Goal: Task Accomplishment & Management: Manage account settings

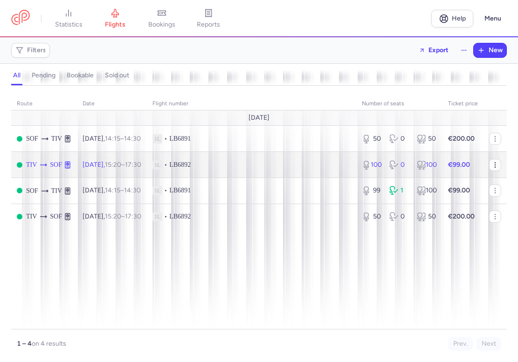
click at [492, 165] on icon "button" at bounding box center [495, 164] width 7 height 7
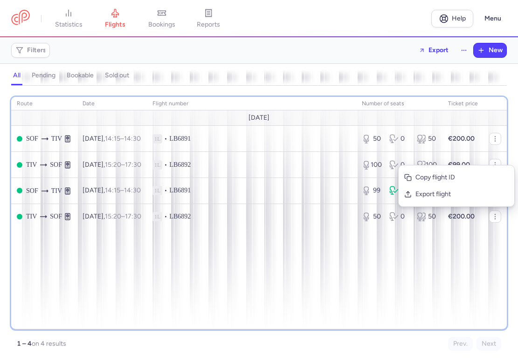
click at [256, 295] on div "route date Flight number number of seats Ticket price [DATE] SOF TIV [DATE] 14:…" at bounding box center [259, 213] width 496 height 233
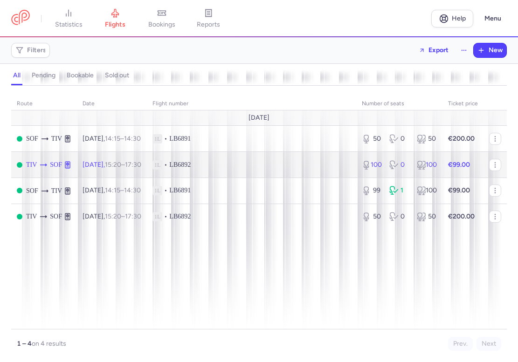
click at [108, 162] on span "[DATE] 15:20 – 17:30 +0" at bounding box center [112, 165] width 59 height 8
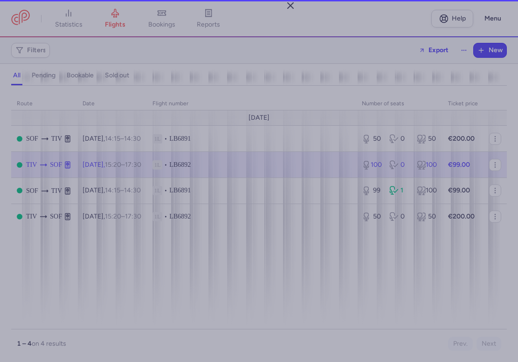
select select "days"
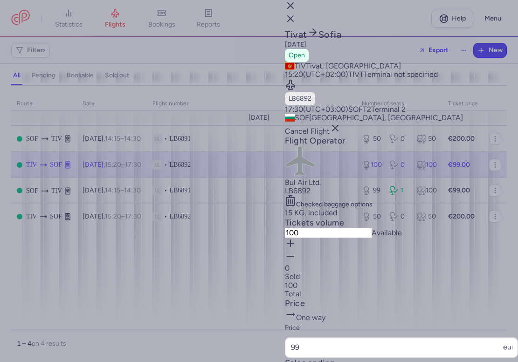
click at [341, 136] on span "Cancel Flight" at bounding box center [313, 131] width 56 height 9
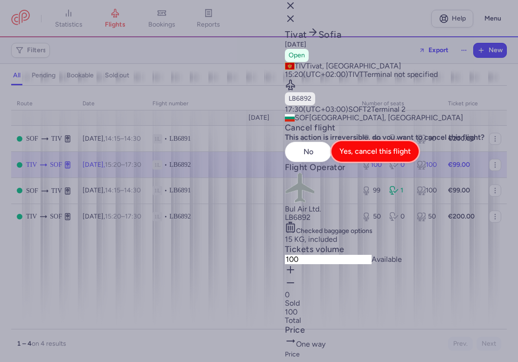
click at [419, 162] on button "Yes, cancel this flight" at bounding box center [375, 151] width 87 height 21
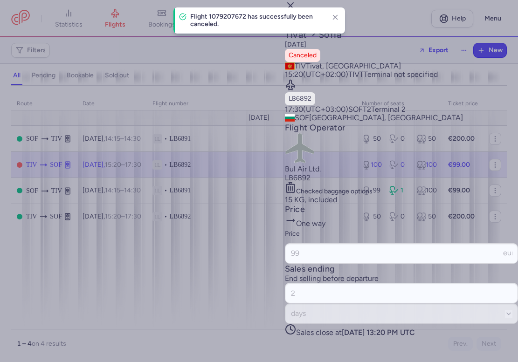
click at [144, 226] on div at bounding box center [259, 181] width 518 height 362
click at [226, 218] on div at bounding box center [259, 181] width 518 height 362
click at [333, 14] on icon "button" at bounding box center [335, 17] width 8 height 8
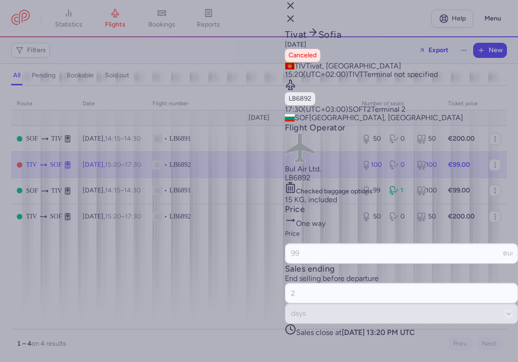
drag, startPoint x: 501, startPoint y: 8, endPoint x: 474, endPoint y: 25, distance: 32.2
click at [296, 8] on icon "button" at bounding box center [290, 5] width 11 height 11
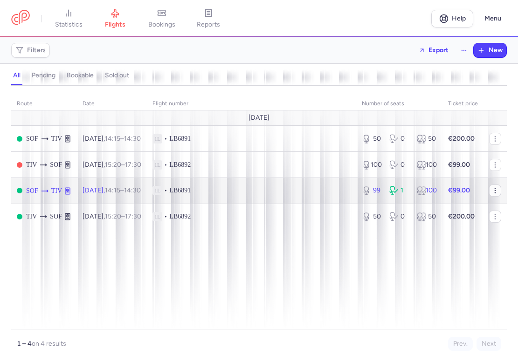
click at [499, 189] on icon "button" at bounding box center [495, 190] width 7 height 7
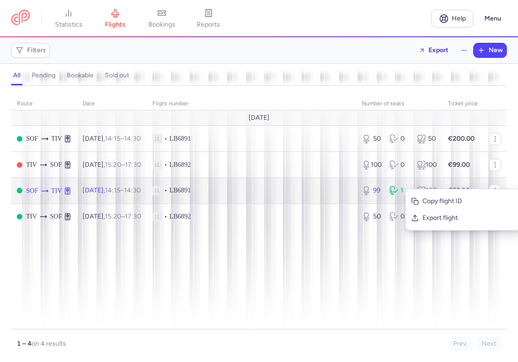
click at [308, 190] on span "1L • LB6891" at bounding box center [252, 190] width 198 height 9
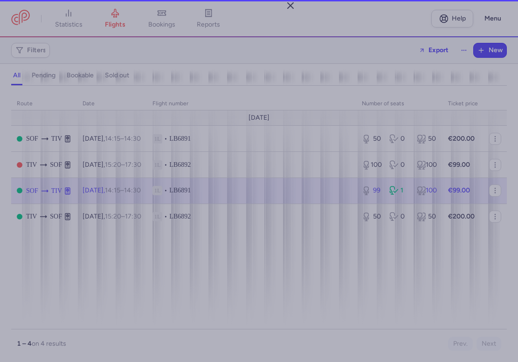
select select "days"
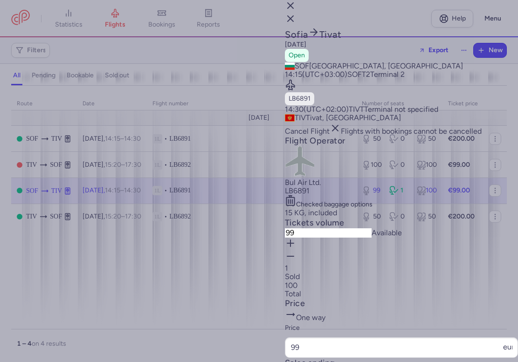
click at [424, 146] on h4 "Flight Operator" at bounding box center [401, 141] width 233 height 11
click at [195, 259] on div at bounding box center [259, 181] width 518 height 362
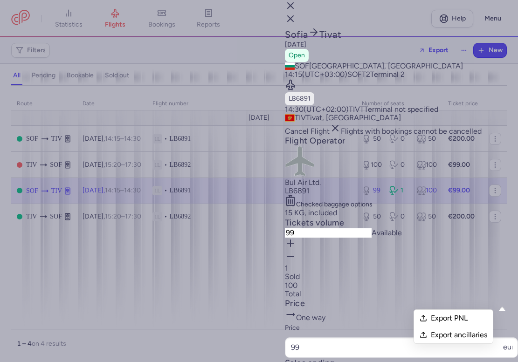
click at [474, 299] on article "Price One way Price 99 eur" at bounding box center [401, 328] width 233 height 59
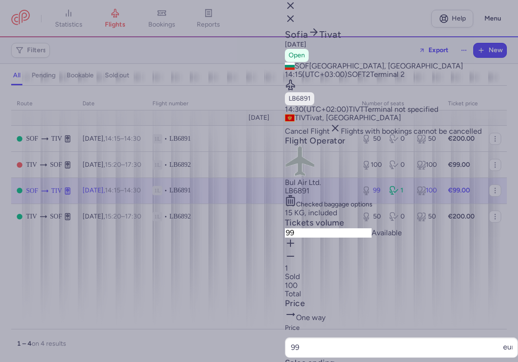
scroll to position [0, 0]
click at [364, 112] on span "T" at bounding box center [362, 109] width 4 height 9
click at [296, 207] on icon at bounding box center [290, 200] width 11 height 11
click at [352, 217] on li "15 KG, included" at bounding box center [401, 213] width 233 height 8
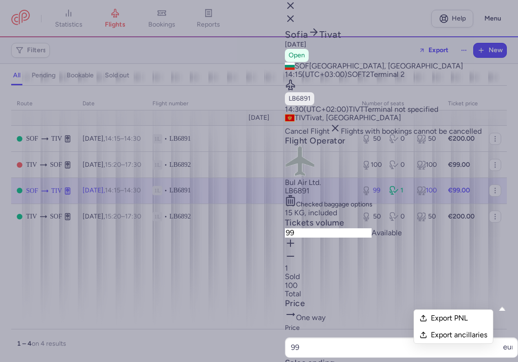
drag, startPoint x: 409, startPoint y: 293, endPoint x: 317, endPoint y: 296, distance: 91.9
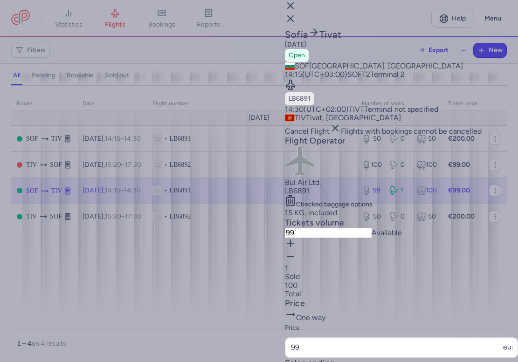
drag, startPoint x: 376, startPoint y: 265, endPoint x: 381, endPoint y: 266, distance: 5.2
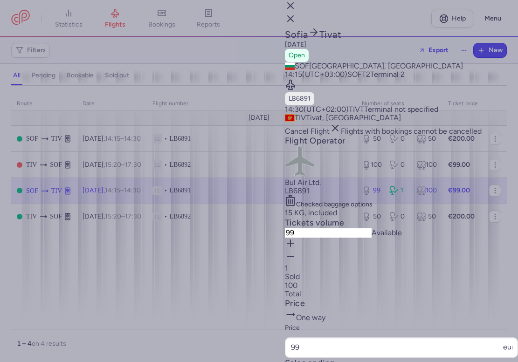
click at [293, 8] on line "button" at bounding box center [291, 6] width 6 height 6
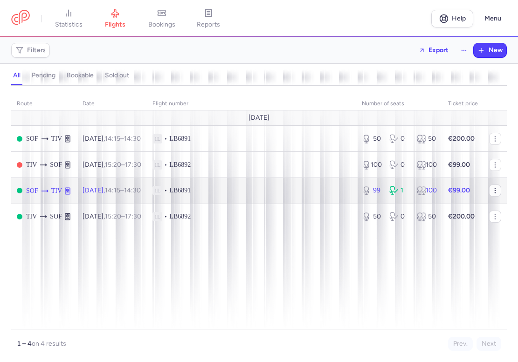
click at [496, 192] on icon "button" at bounding box center [495, 190] width 7 height 7
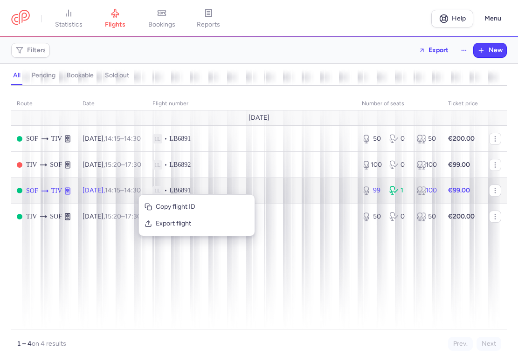
click at [111, 192] on span "[DATE] 14:15 – 14:30 +0" at bounding box center [112, 191] width 58 height 8
select select "days"
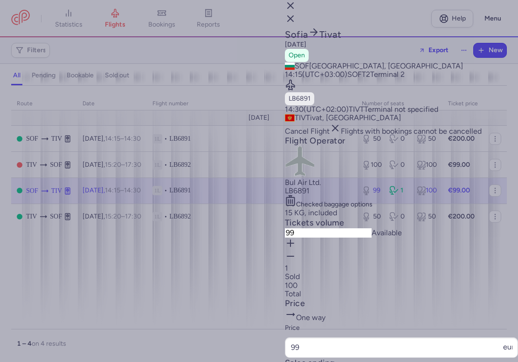
drag, startPoint x: 502, startPoint y: 11, endPoint x: 274, endPoint y: 105, distance: 246.8
click at [296, 11] on icon "button" at bounding box center [290, 5] width 11 height 11
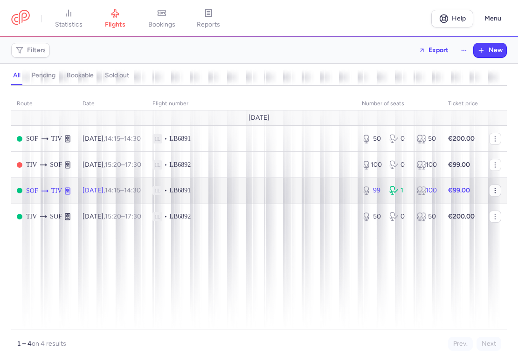
click at [490, 190] on button "button" at bounding box center [495, 191] width 12 height 12
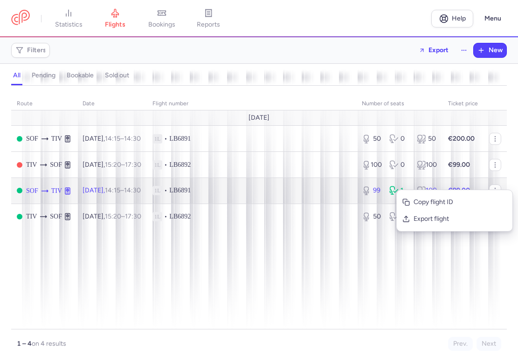
click at [251, 189] on span "1L • LB6891" at bounding box center [252, 190] width 198 height 9
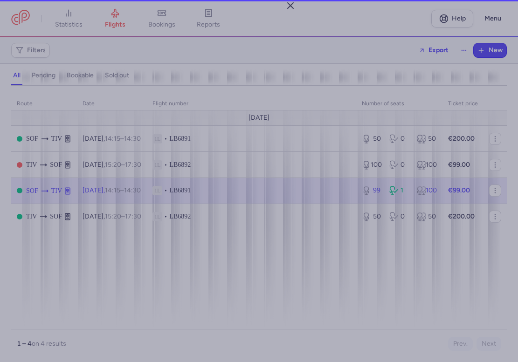
select select "days"
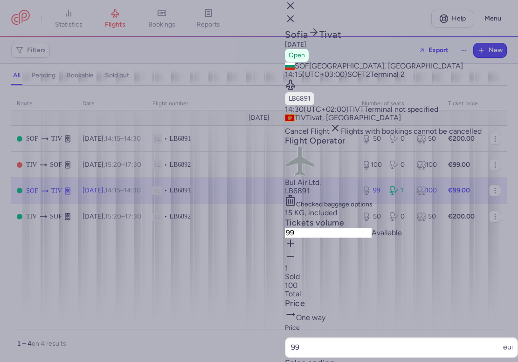
click at [360, 114] on span "TIV" at bounding box center [354, 109] width 11 height 9
click at [400, 123] on section "SOF [GEOGRAPHIC_DATA], [GEOGRAPHIC_DATA] 14:15 (UTC+03:00) SOF T2 Terminal 2 LB…" at bounding box center [401, 92] width 233 height 61
click at [401, 123] on section "SOF [GEOGRAPHIC_DATA], [GEOGRAPHIC_DATA] 14:15 (UTC+03:00) SOF T2 Terminal 2 LB…" at bounding box center [401, 92] width 233 height 61
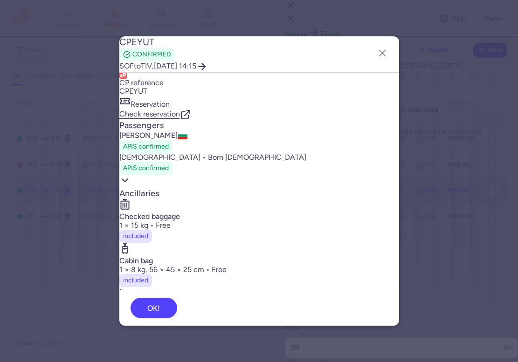
scroll to position [15, 0]
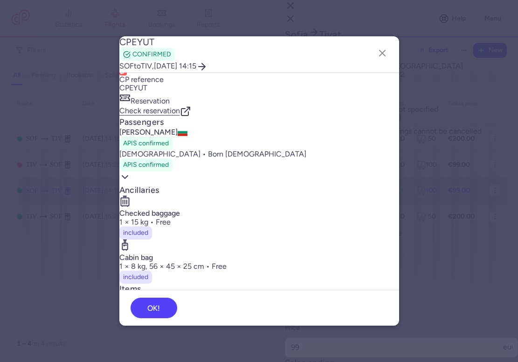
click at [128, 179] on polyline "button" at bounding box center [125, 177] width 6 height 3
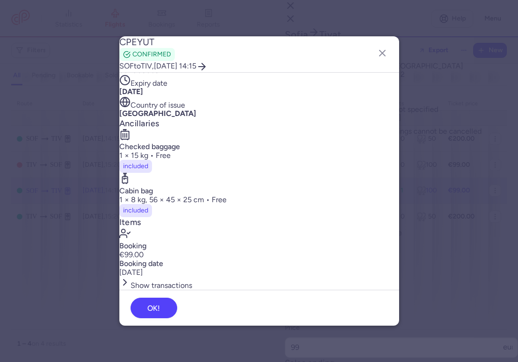
scroll to position [269, 0]
click at [180, 277] on button "Show transactions" at bounding box center [155, 283] width 73 height 13
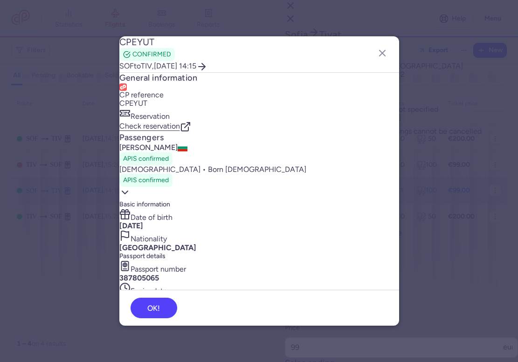
scroll to position [0, 0]
click at [191, 122] on link "Check reservation" at bounding box center [155, 126] width 72 height 9
click at [376, 53] on button "button" at bounding box center [382, 53] width 15 height 15
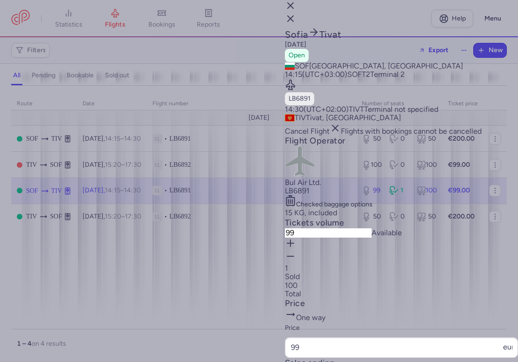
scroll to position [138, 0]
click at [296, 251] on button "button" at bounding box center [290, 257] width 11 height 13
type input "98"
click at [393, 265] on div "1 Sold" at bounding box center [401, 273] width 233 height 17
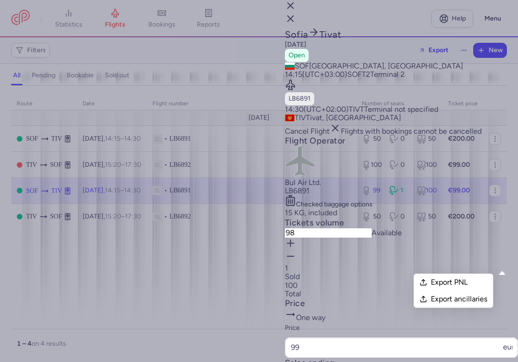
drag, startPoint x: 446, startPoint y: 266, endPoint x: 440, endPoint y: 266, distance: 6.1
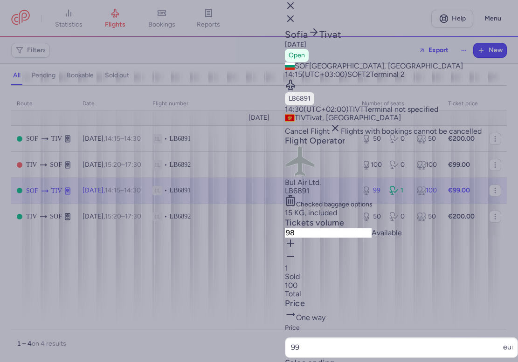
drag, startPoint x: 370, startPoint y: 263, endPoint x: 363, endPoint y: 263, distance: 7.5
click at [296, 13] on button "button" at bounding box center [290, 6] width 11 height 13
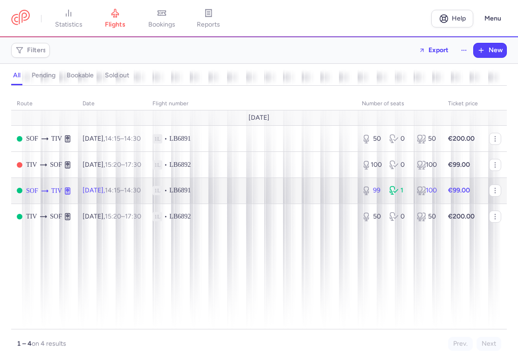
click at [467, 191] on strong "€99.00" at bounding box center [459, 191] width 22 height 8
click at [425, 193] on icon at bounding box center [421, 190] width 9 height 9
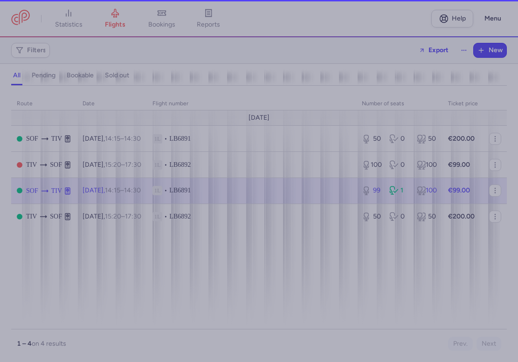
select select "days"
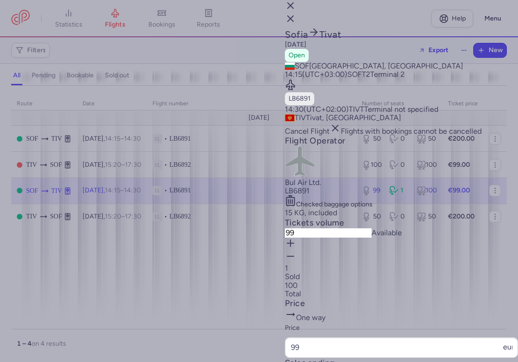
scroll to position [150, 0]
click at [296, 9] on icon "button" at bounding box center [290, 5] width 11 height 11
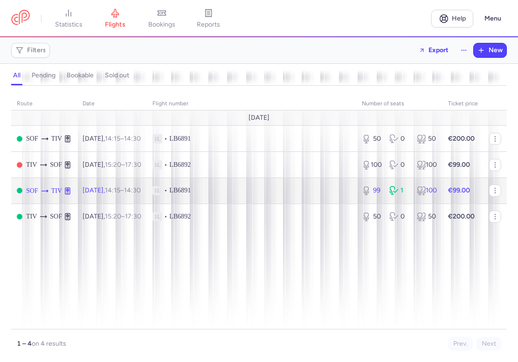
click at [456, 194] on strong "€99.00" at bounding box center [459, 191] width 22 height 8
click at [490, 191] on button "button" at bounding box center [495, 191] width 12 height 12
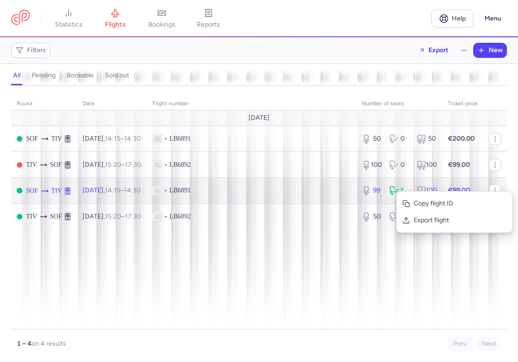
click at [477, 183] on td "€99.00" at bounding box center [463, 191] width 41 height 26
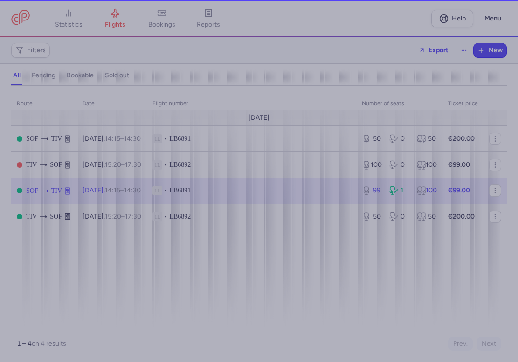
select select "days"
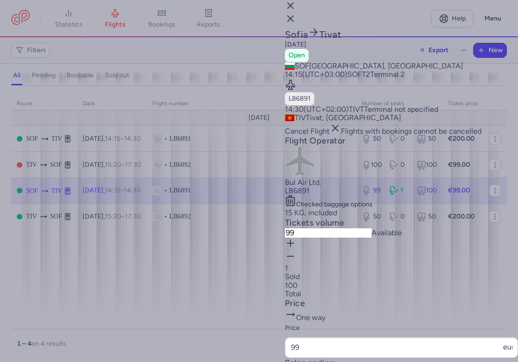
scroll to position [82, 0]
click at [296, 253] on icon "button" at bounding box center [290, 256] width 11 height 11
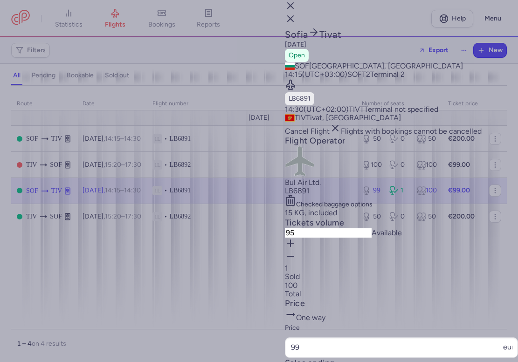
click at [296, 253] on icon "button" at bounding box center [290, 256] width 11 height 11
drag, startPoint x: 306, startPoint y: 235, endPoint x: 328, endPoint y: 237, distance: 22.6
click at [328, 237] on div "93 Available" at bounding box center [401, 233] width 233 height 9
drag, startPoint x: 328, startPoint y: 237, endPoint x: 313, endPoint y: 235, distance: 15.2
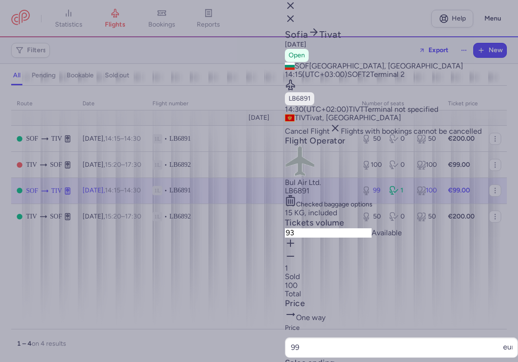
click at [313, 235] on input "93" at bounding box center [328, 233] width 87 height 9
type input "0"
click at [422, 218] on h4 "Tickets volume" at bounding box center [401, 223] width 233 height 11
click at [296, 11] on icon "button" at bounding box center [290, 5] width 11 height 11
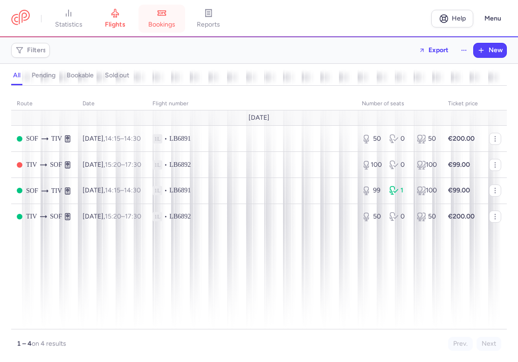
click at [161, 20] on link "bookings" at bounding box center [162, 18] width 47 height 21
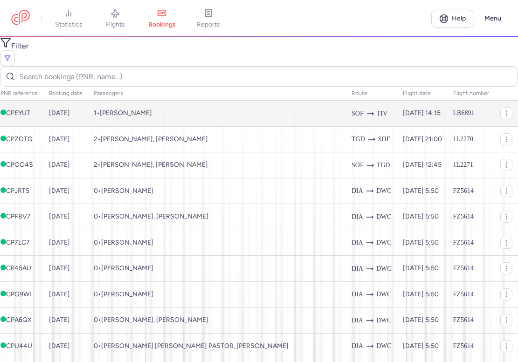
scroll to position [0, 37]
click at [501, 107] on button "button" at bounding box center [507, 113] width 12 height 12
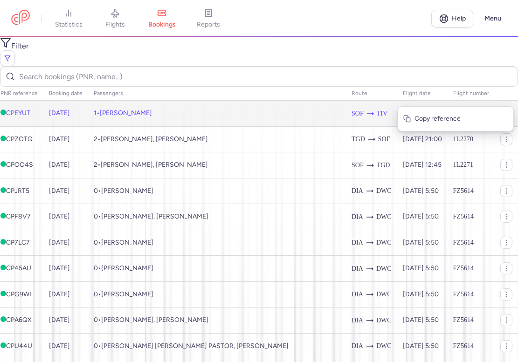
click at [200, 110] on td "1 • [PERSON_NAME]" at bounding box center [217, 114] width 258 height 26
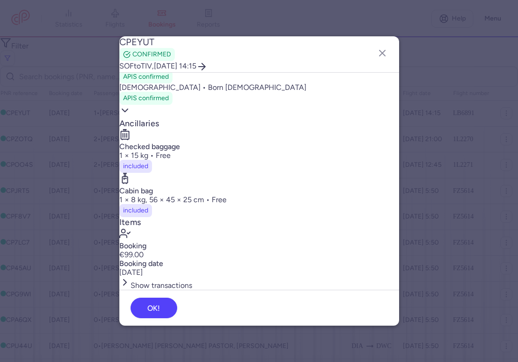
scroll to position [168, 0]
click at [154, 48] on button "CPEYUT" at bounding box center [136, 42] width 35 height 11
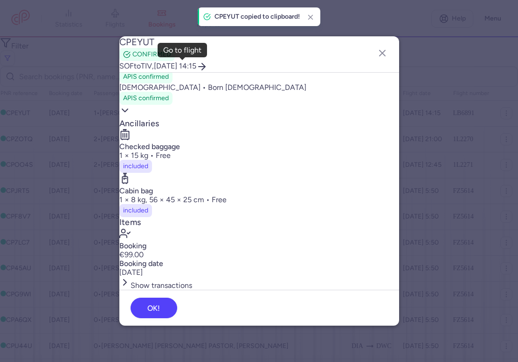
click at [152, 67] on span "TIV" at bounding box center [146, 66] width 11 height 9
select select "days"
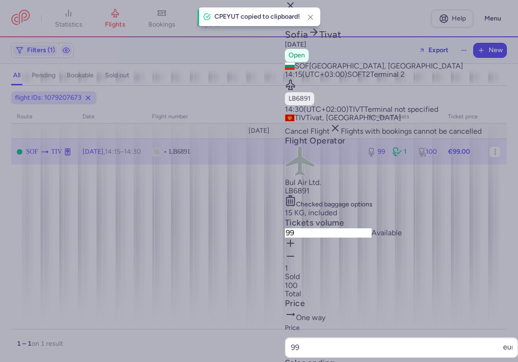
drag, startPoint x: 410, startPoint y: 184, endPoint x: 406, endPoint y: 168, distance: 16.3
click at [410, 184] on article "Flight Operator Bul Air Ltd. LB6891 Checked baggage options 15 KG, included" at bounding box center [401, 177] width 233 height 82
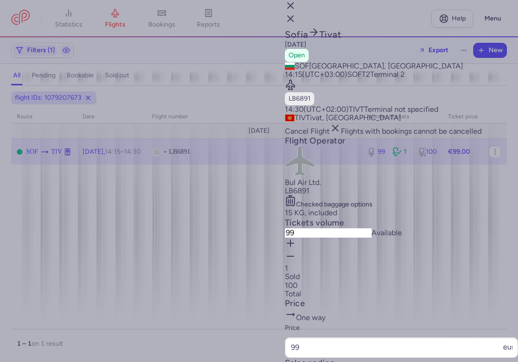
click at [296, 6] on button "button" at bounding box center [290, 6] width 11 height 13
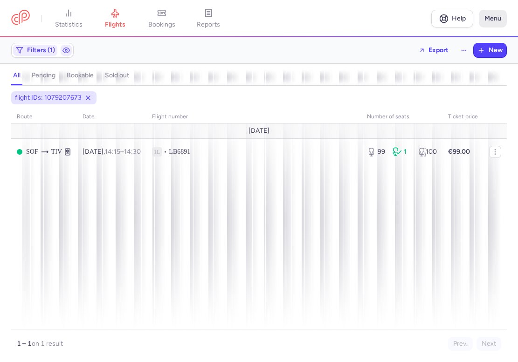
click at [487, 17] on button "Menu" at bounding box center [493, 19] width 28 height 18
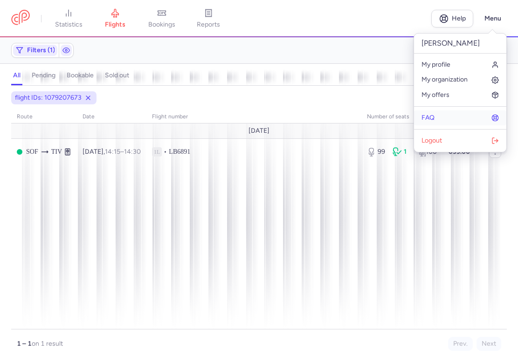
click at [457, 120] on link "FAQ" at bounding box center [460, 118] width 92 height 15
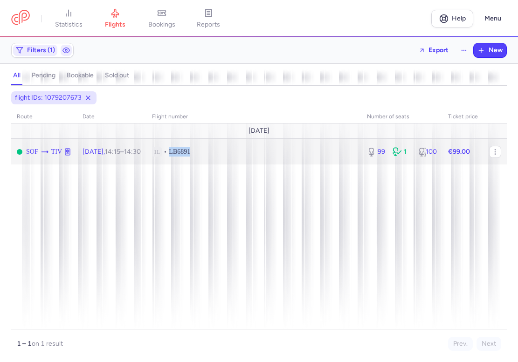
drag, startPoint x: 228, startPoint y: 151, endPoint x: 189, endPoint y: 153, distance: 38.3
click at [189, 153] on span "1L • LB6891" at bounding box center [254, 151] width 204 height 9
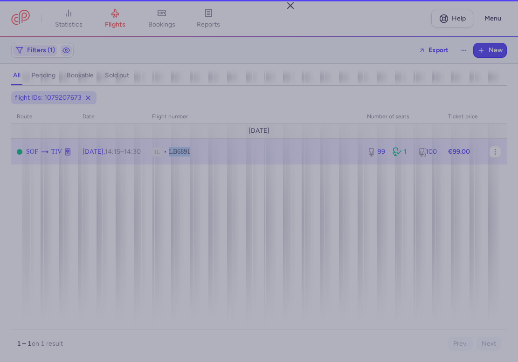
select select "days"
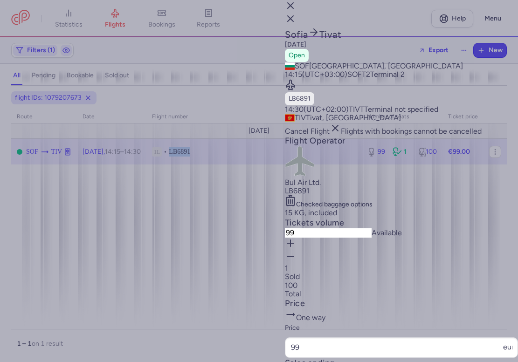
drag, startPoint x: 295, startPoint y: 14, endPoint x: 382, endPoint y: 26, distance: 88.1
click at [382, 27] on div "[PERSON_NAME] [DATE] Open" at bounding box center [401, 44] width 233 height 35
drag, startPoint x: 338, startPoint y: 217, endPoint x: 315, endPoint y: 217, distance: 22.9
click at [315, 195] on p "LB6891" at bounding box center [401, 191] width 233 height 8
copy span "LB6891"
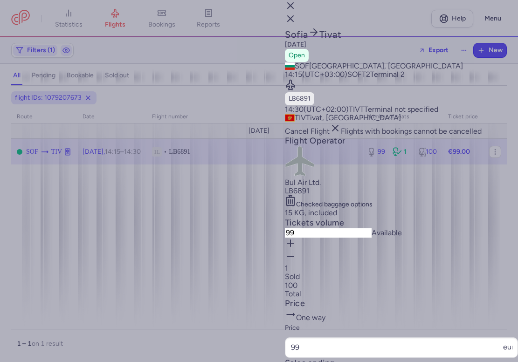
click at [225, 44] on div at bounding box center [259, 181] width 518 height 362
